Goal: Download file/media

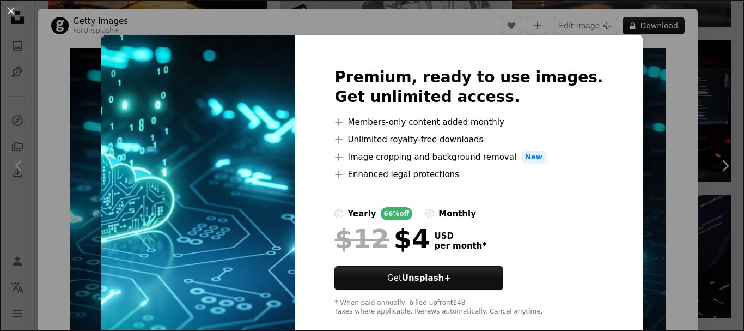
scroll to position [48, 0]
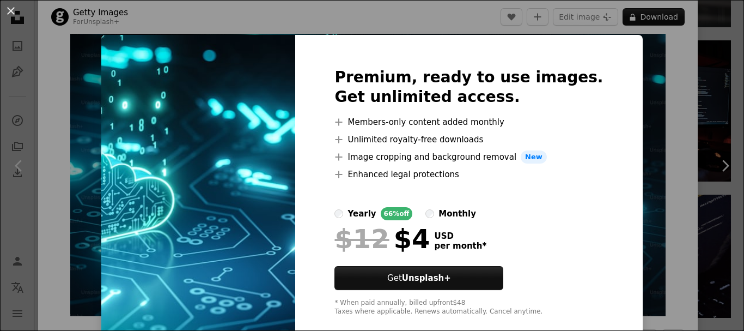
click at [444, 213] on label "monthly" at bounding box center [451, 213] width 51 height 13
click at [365, 218] on div "yearly" at bounding box center [362, 213] width 28 height 13
click at [646, 150] on div "An X shape Premium, ready to use images. Get unlimited access. A plus sign Memb…" at bounding box center [372, 165] width 744 height 331
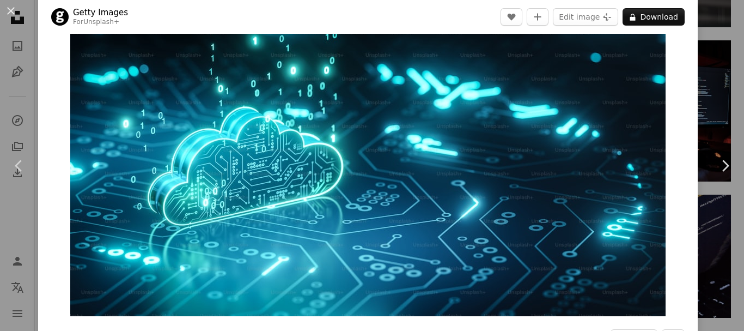
click at [706, 80] on div "An X shape Chevron left Chevron right Getty Images For Unsplash+ A heart A plus…" at bounding box center [372, 165] width 744 height 331
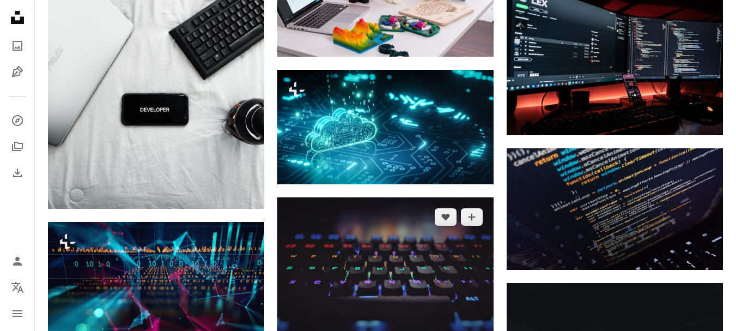
click at [389, 254] on img at bounding box center [385, 278] width 216 height 162
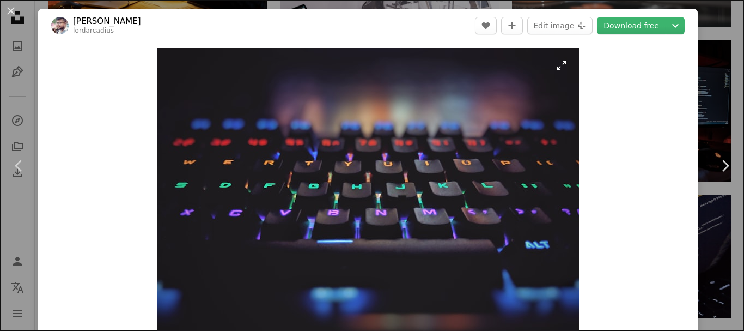
click at [411, 159] on img "Zoom in on this image" at bounding box center [368, 206] width 422 height 316
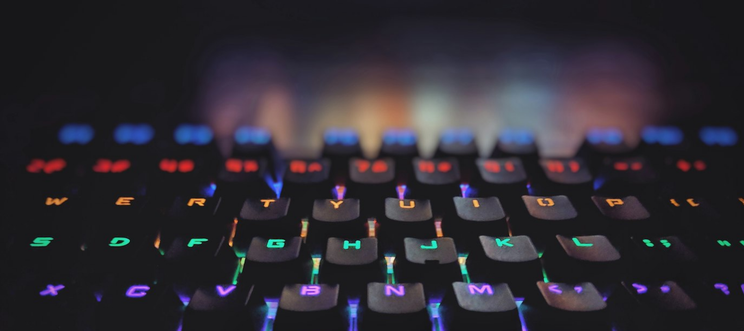
scroll to position [108, 0]
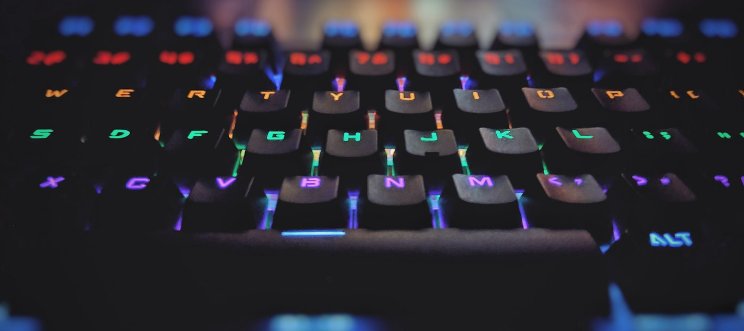
click at [504, 138] on img "Zoom out on this image" at bounding box center [371, 171] width 745 height 559
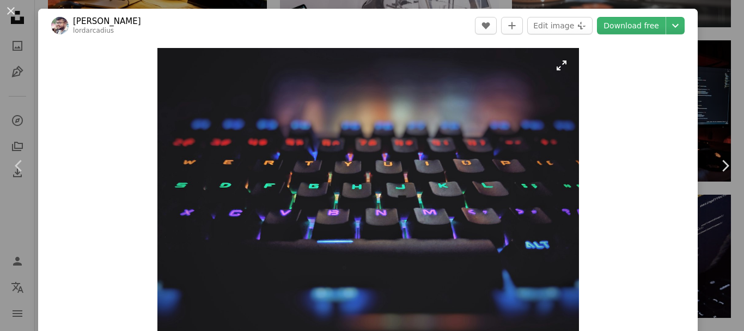
scroll to position [33, 0]
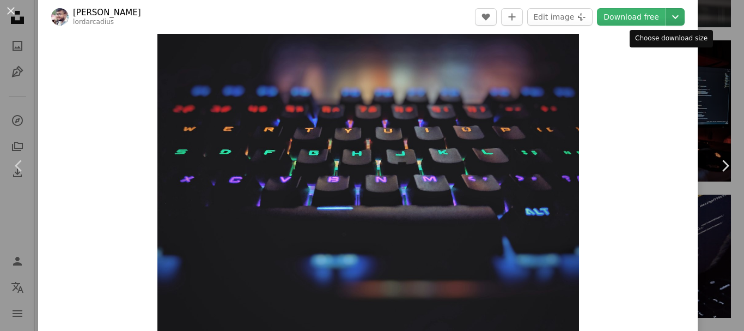
click at [672, 11] on icon "Chevron down" at bounding box center [675, 16] width 17 height 13
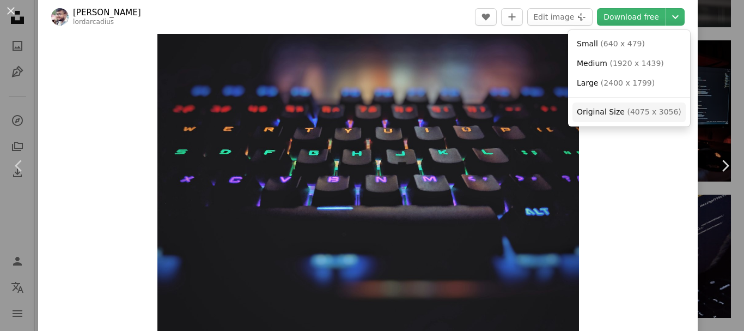
click at [627, 113] on span "( 4075 x 3056 )" at bounding box center [654, 111] width 54 height 9
